Goal: Task Accomplishment & Management: Complete application form

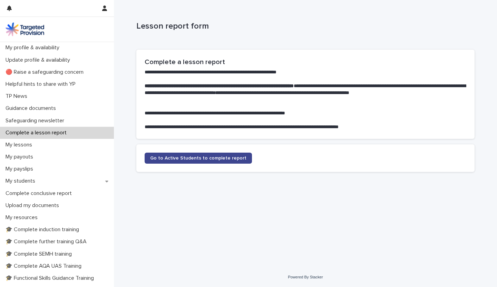
click at [182, 159] on span "Go to Active Students to complete report" at bounding box center [198, 158] width 96 height 5
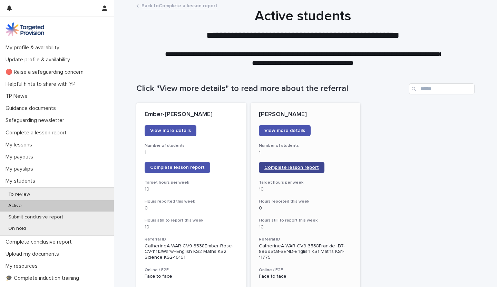
click at [277, 167] on span "Complete lesson report" at bounding box center [291, 167] width 54 height 5
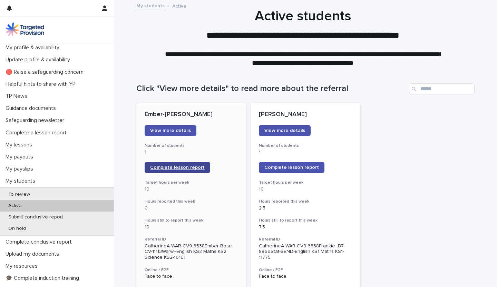
click at [169, 168] on span "Complete lesson report" at bounding box center [177, 167] width 54 height 5
